Goal: Task Accomplishment & Management: Manage account settings

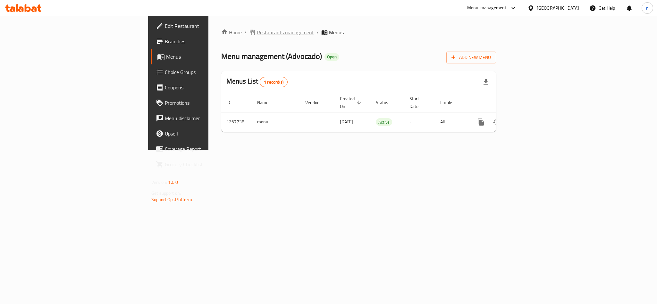
click at [257, 35] on span "Restaurants management" at bounding box center [285, 33] width 57 height 8
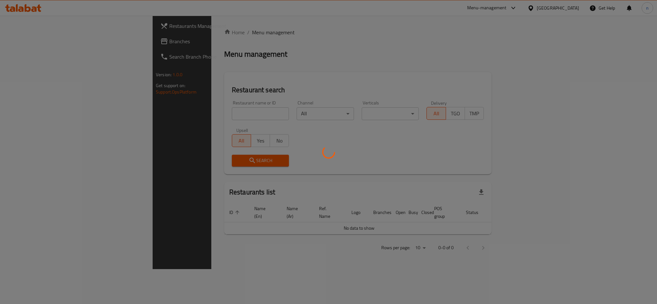
click at [174, 112] on div at bounding box center [328, 152] width 657 height 304
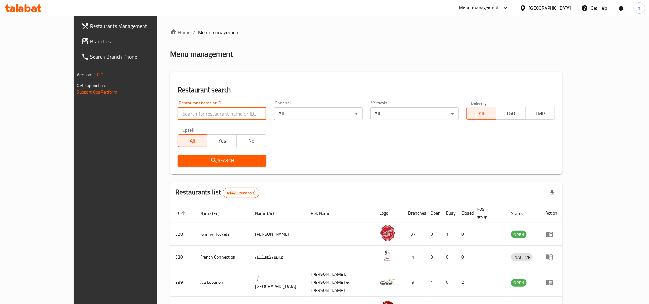
click at [178, 112] on input "search" at bounding box center [222, 113] width 88 height 13
paste input "687796"
type input "687796"
click button "Search" at bounding box center [222, 161] width 88 height 12
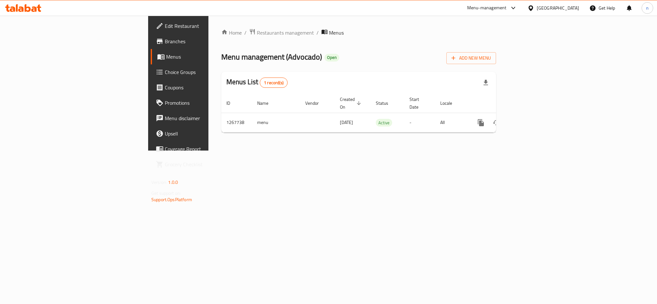
click at [165, 74] on span "Choice Groups" at bounding box center [209, 72] width 88 height 8
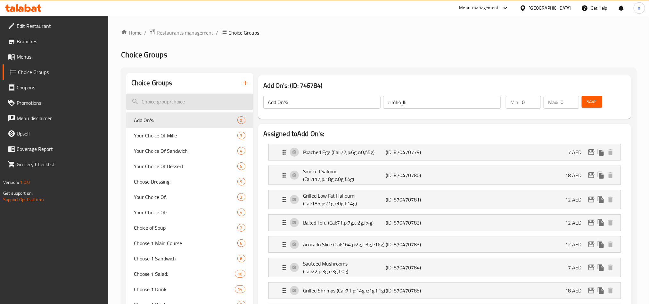
click at [152, 98] on input "search" at bounding box center [189, 102] width 127 height 16
paste input "one main course"
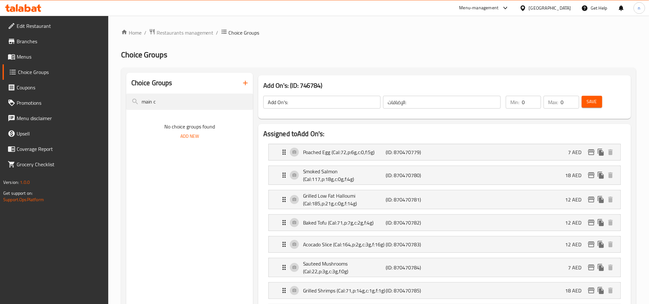
drag, startPoint x: 151, startPoint y: 104, endPoint x: 106, endPoint y: 110, distance: 45.2
type input "main c"
click at [167, 120] on span "Choose 1 Main Course" at bounding box center [176, 120] width 84 height 8
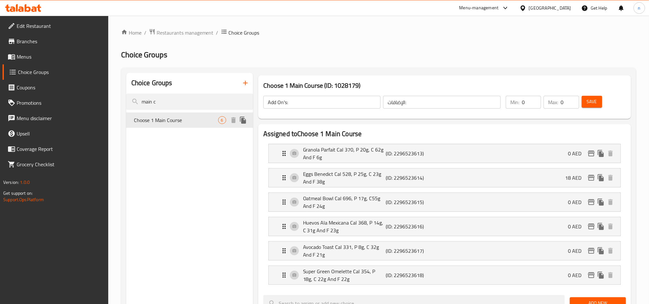
type input "Choose 1 Main Course"
type input "[PERSON_NAME] طبقًا رئيسيًا واحدًا"
type input "1"
drag, startPoint x: 160, startPoint y: 104, endPoint x: 127, endPoint y: 103, distance: 32.7
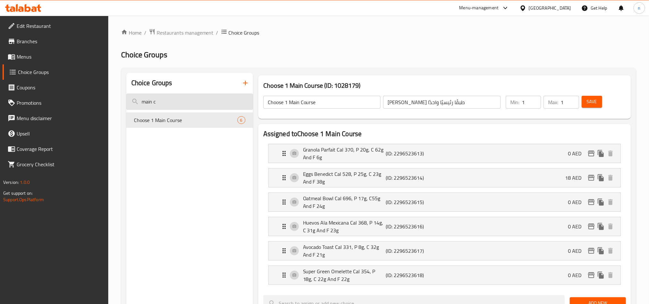
click at [127, 103] on input "main c" at bounding box center [189, 102] width 127 height 16
paste input "drink"
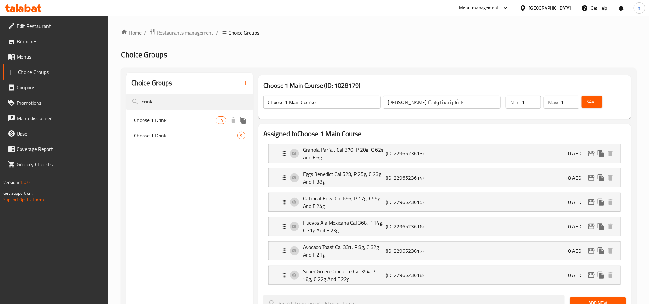
type input "drink"
click at [168, 116] on span "Choose 1 Drink" at bounding box center [175, 120] width 82 height 8
type input "Choose 1 Drink"
type input "[PERSON_NAME] واحدًا"
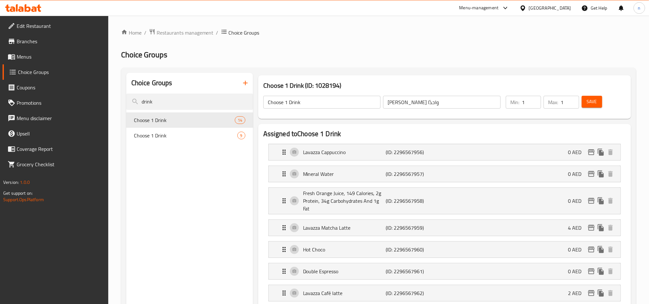
drag, startPoint x: 183, startPoint y: 32, endPoint x: 182, endPoint y: 39, distance: 7.8
click at [183, 32] on span "Restaurants management" at bounding box center [185, 33] width 57 height 8
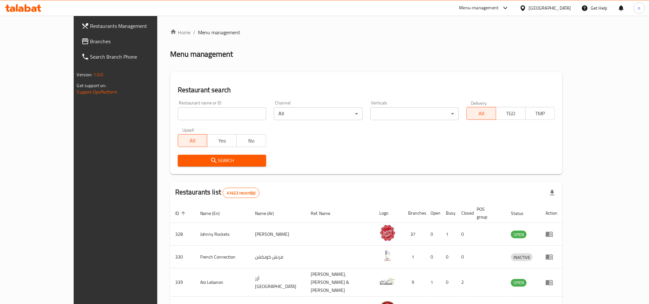
drag, startPoint x: 171, startPoint y: 122, endPoint x: 173, endPoint y: 116, distance: 6.3
click at [174, 122] on div "Restaurant name or ID Restaurant name or ID" at bounding box center [222, 110] width 96 height 27
click at [178, 114] on input "search" at bounding box center [222, 113] width 88 height 13
paste input "687796"
type input "687796"
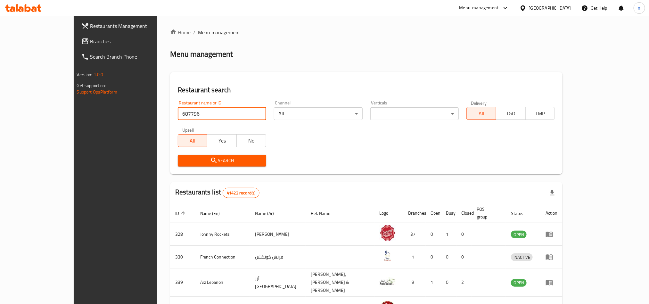
click button "Search" at bounding box center [222, 161] width 88 height 12
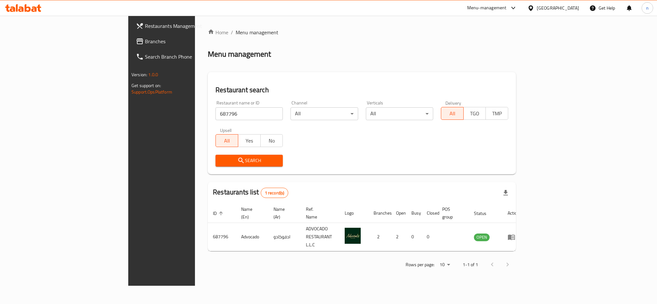
drag, startPoint x: 45, startPoint y: 43, endPoint x: 19, endPoint y: 62, distance: 32.5
click at [145, 43] on span "Branches" at bounding box center [189, 41] width 88 height 8
